Goal: Use online tool/utility: Utilize a website feature to perform a specific function

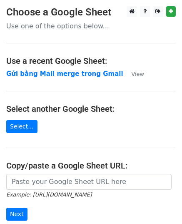
scroll to position [106, 0]
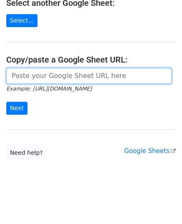
click at [64, 78] on input "url" at bounding box center [88, 76] width 165 height 16
paste input "https://docs.google.com/spreadsheets/d/1cjVd6gRPH9KNXuA38ONzmLVpR97er3TsyXYcOIG…"
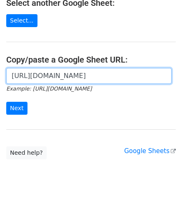
scroll to position [0, 245]
type input "https://docs.google.com/spreadsheets/d/1cjVd6gRPH9KNXuA38ONzmLVpR97er3TsyXYcOIG…"
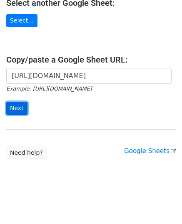
scroll to position [0, 0]
click at [18, 108] on input "Next" at bounding box center [16, 108] width 21 height 13
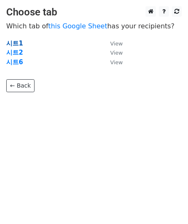
click at [16, 41] on strong "시트1" at bounding box center [14, 44] width 17 height 8
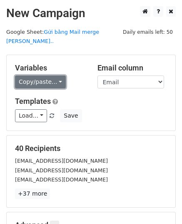
click at [46, 75] on link "Copy/paste..." at bounding box center [40, 81] width 51 height 13
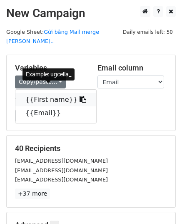
click at [80, 96] on icon at bounding box center [83, 99] width 7 height 7
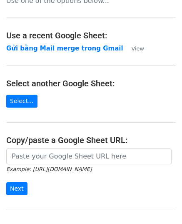
scroll to position [106, 0]
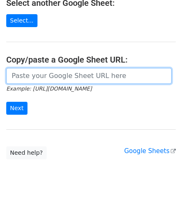
click at [38, 75] on input "url" at bounding box center [88, 76] width 165 height 16
paste input "https://docs.google.com/spreadsheets/d/1cjVd6gRPH9KNXuA38ONzmLVpR97er3TsyXYcOIG…"
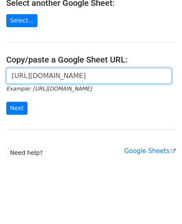
scroll to position [0, 252]
type input "https://docs.google.com/spreadsheets/d/1cjVd6gRPH9KNXuA38ONzmLVpR97er3TsyXYcOIG…"
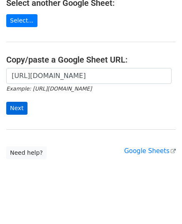
scroll to position [0, 0]
click at [19, 104] on input "Next" at bounding box center [16, 108] width 21 height 13
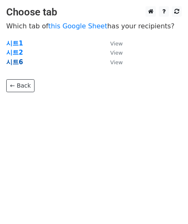
click at [18, 61] on strong "시트6" at bounding box center [14, 62] width 17 height 8
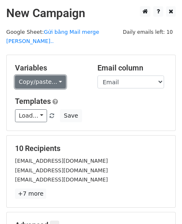
click at [25, 75] on link "Copy/paste..." at bounding box center [40, 81] width 51 height 13
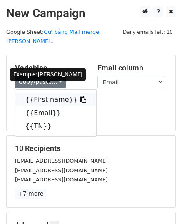
click at [45, 93] on link "{{First name}}" at bounding box center [55, 99] width 81 height 13
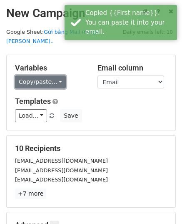
click at [47, 75] on link "Copy/paste..." at bounding box center [40, 81] width 51 height 13
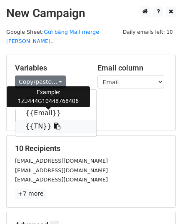
click at [54, 123] on icon at bounding box center [57, 126] width 7 height 7
